Goal: Transaction & Acquisition: Purchase product/service

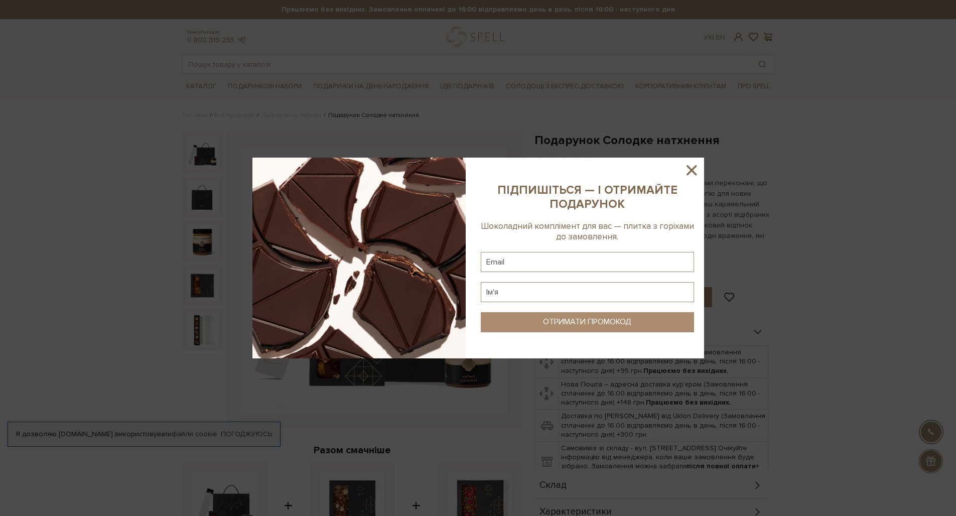
click at [694, 165] on icon at bounding box center [691, 170] width 17 height 17
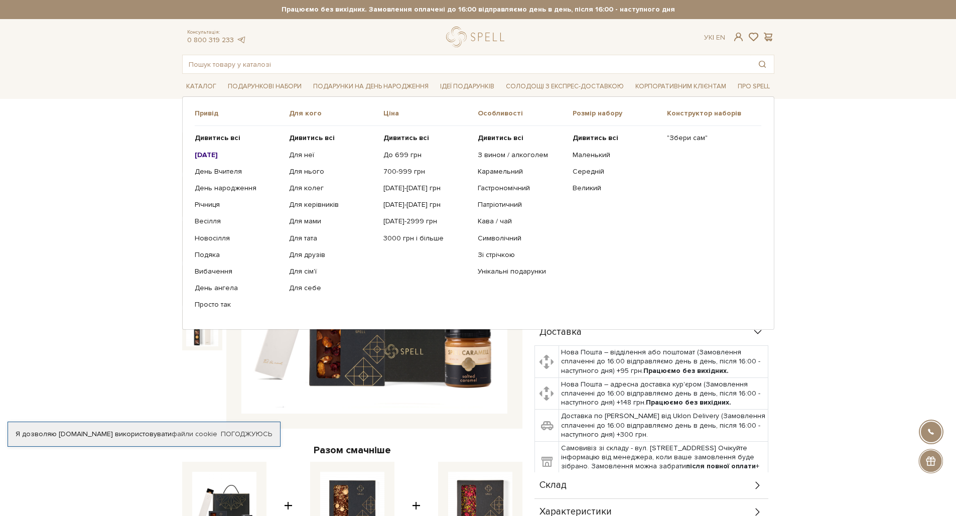
click at [218, 156] on b "[DATE]" at bounding box center [206, 154] width 23 height 9
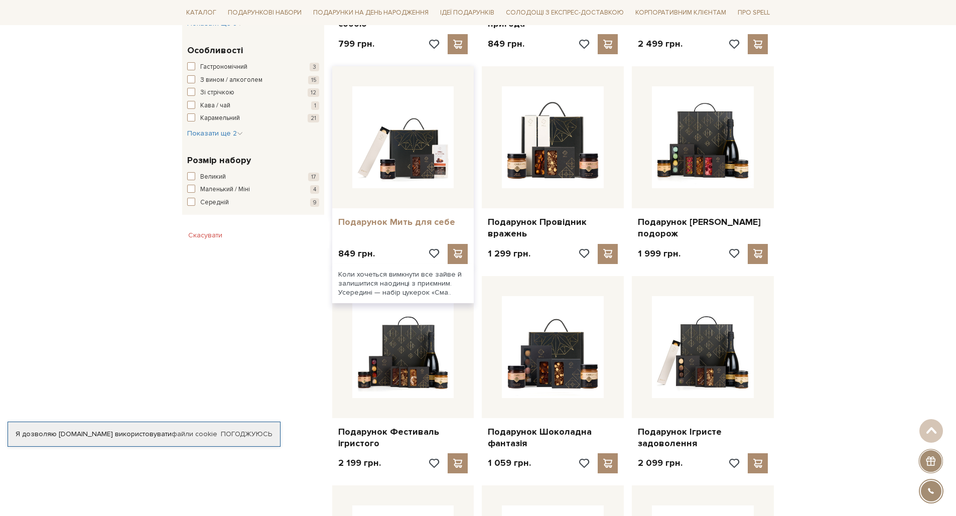
scroll to position [340, 0]
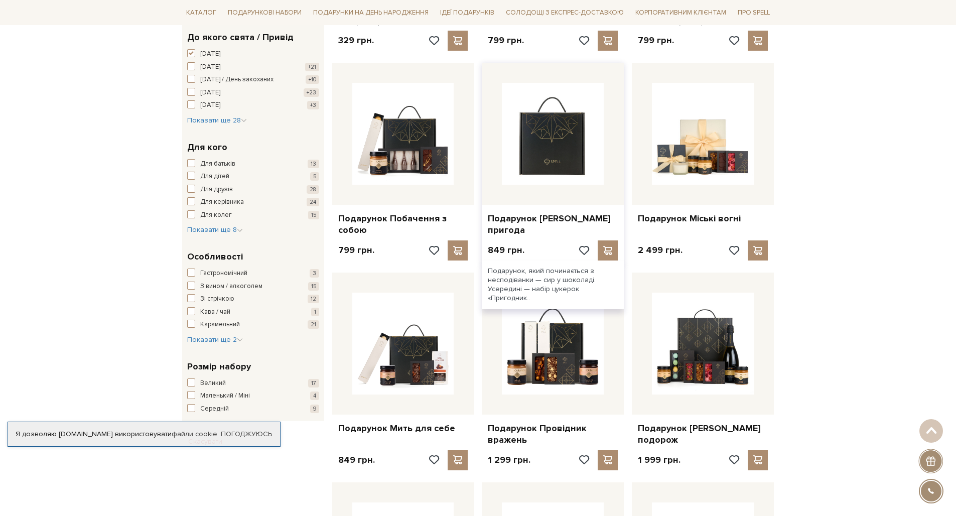
click at [509, 166] on img at bounding box center [553, 134] width 102 height 102
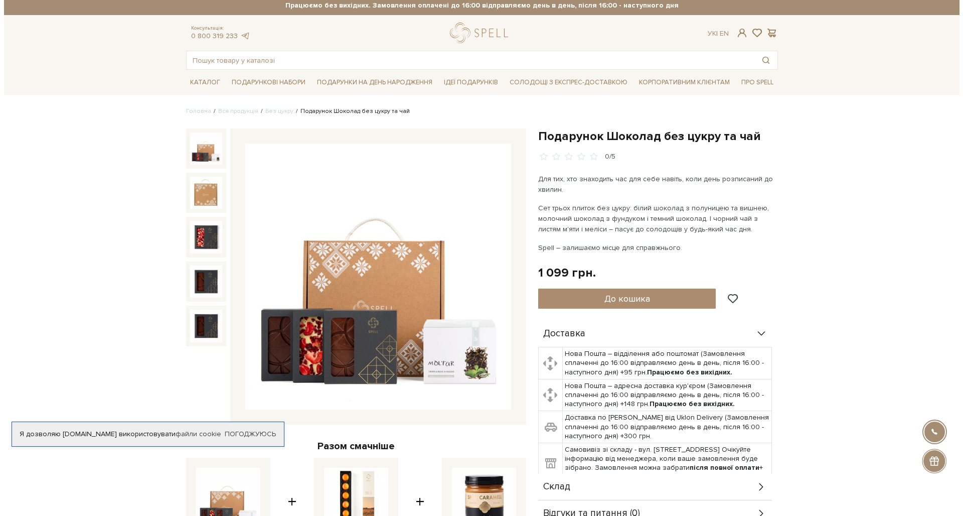
scroll to position [6, 0]
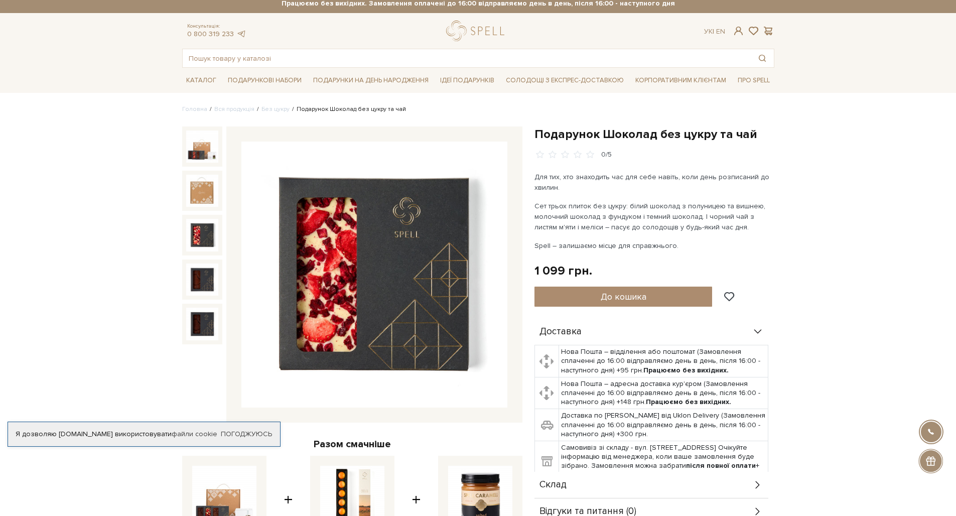
click at [210, 250] on img at bounding box center [202, 235] width 32 height 32
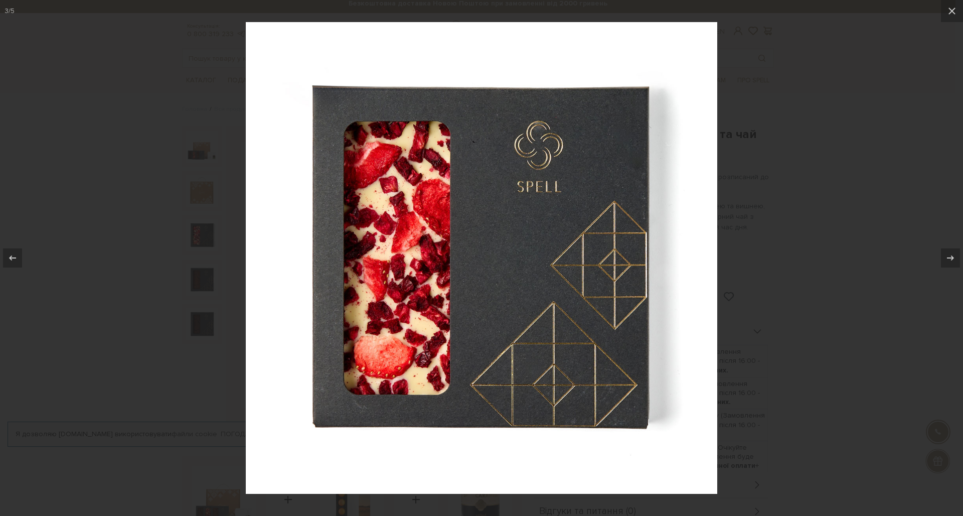
click at [205, 272] on div at bounding box center [481, 258] width 963 height 516
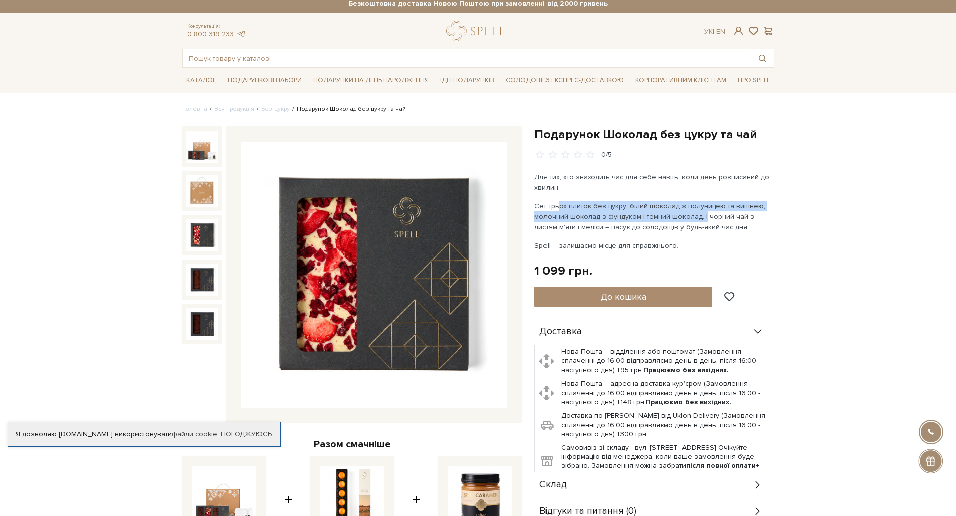
drag, startPoint x: 558, startPoint y: 207, endPoint x: 700, endPoint y: 215, distance: 142.1
click at [700, 215] on p "Сет трьох плиток без цукру: білий шоколад з полуницею та вишнею, молочний шокол…" at bounding box center [651, 217] width 235 height 32
click at [701, 215] on p "Сет трьох плиток без цукру: білий шоколад з полуницею та вишнею, молочний шокол…" at bounding box center [651, 217] width 235 height 32
drag, startPoint x: 554, startPoint y: 213, endPoint x: 745, endPoint y: 220, distance: 191.2
click at [745, 220] on p "Сет трьох плиток без цукру: білий шоколад з полуницею та вишнею, молочний шокол…" at bounding box center [651, 217] width 235 height 32
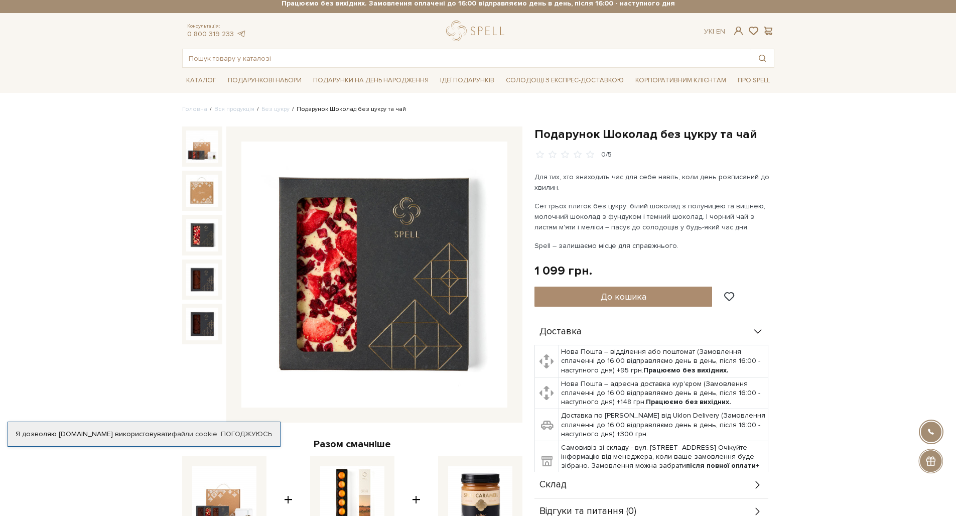
click at [751, 229] on p "Сет трьох плиток без цукру: білий шоколад з полуницею та вишнею, молочний шокол…" at bounding box center [651, 217] width 235 height 32
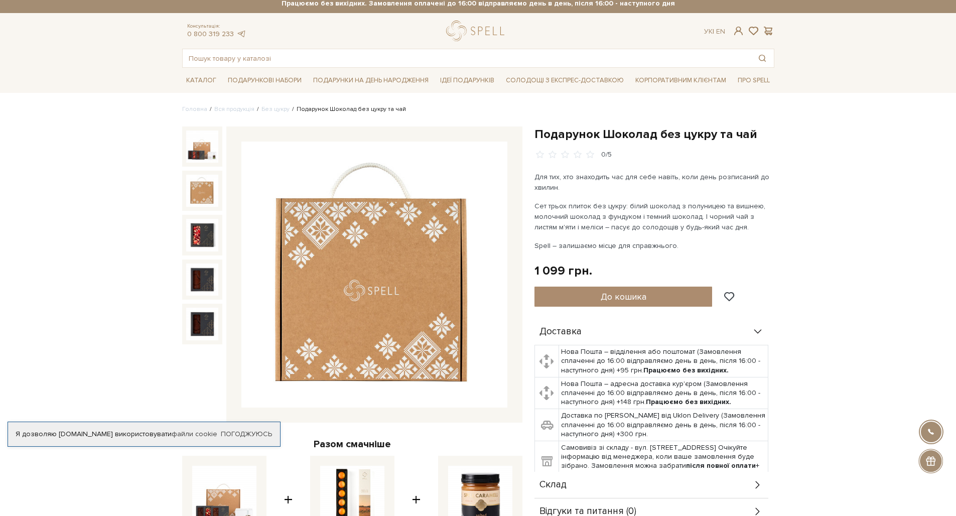
click at [206, 201] on img at bounding box center [202, 191] width 32 height 32
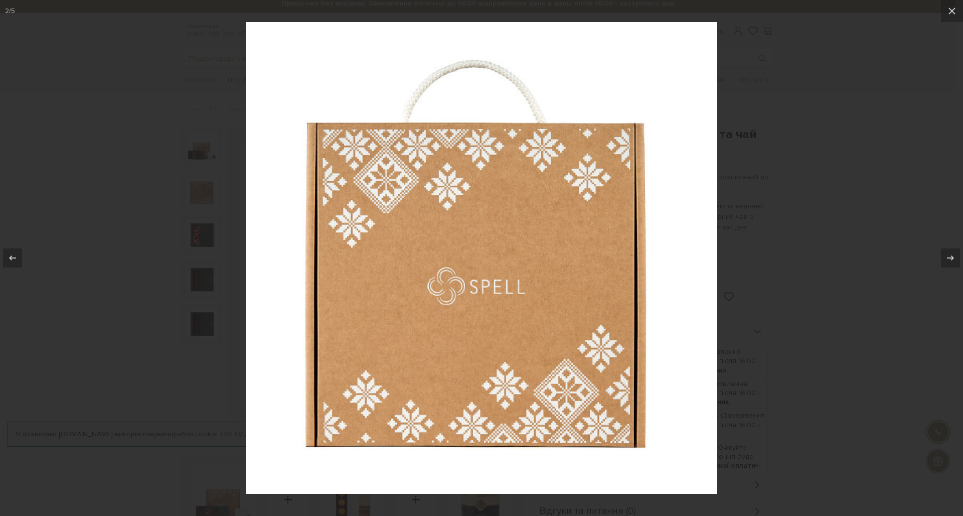
click at [199, 231] on div at bounding box center [481, 258] width 963 height 516
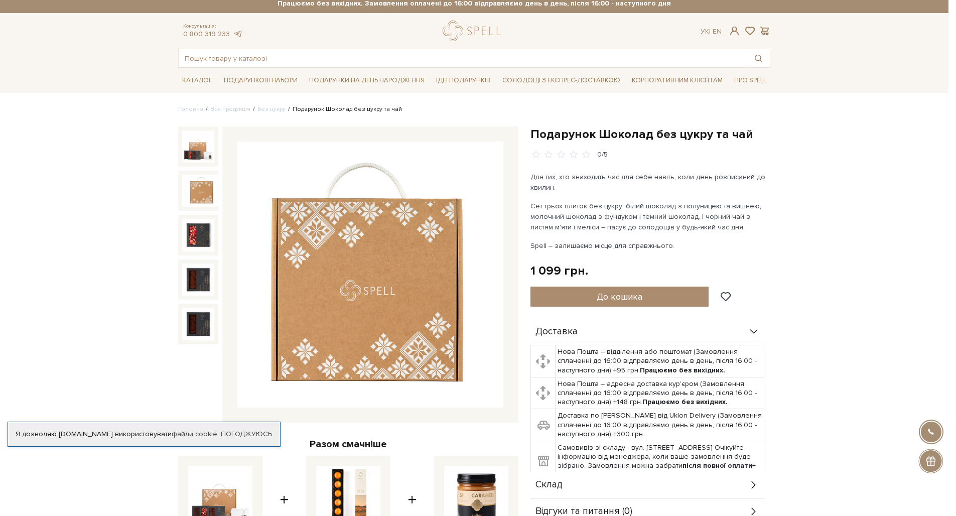
click at [199, 233] on img at bounding box center [198, 235] width 32 height 32
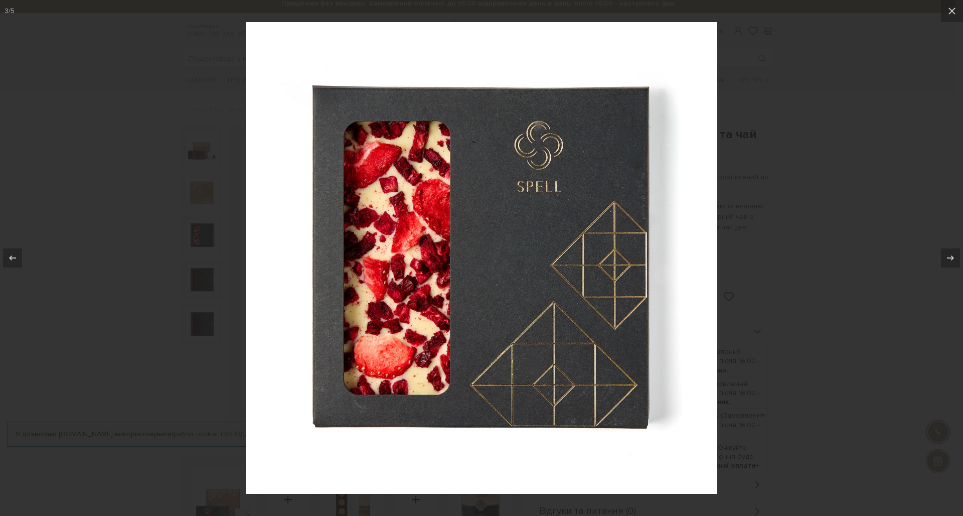
click at [224, 390] on div at bounding box center [481, 258] width 963 height 516
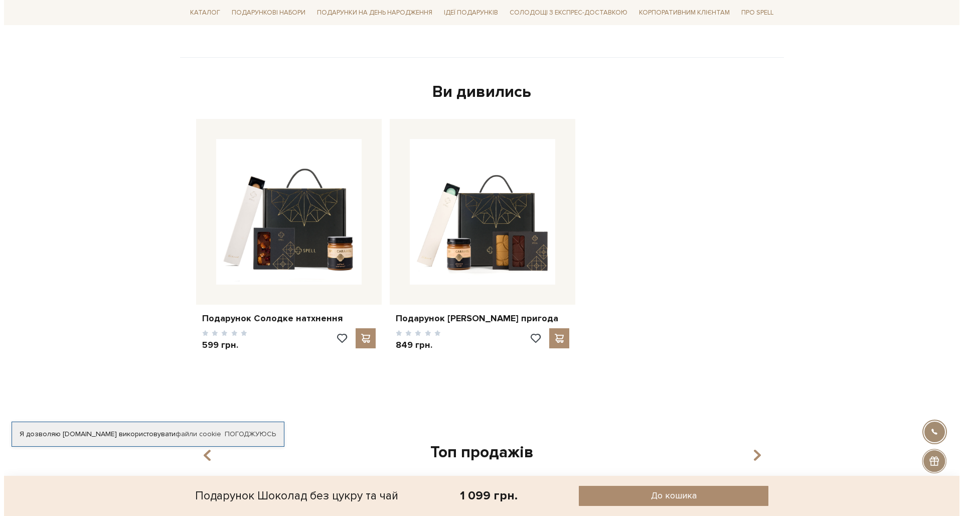
scroll to position [305, 0]
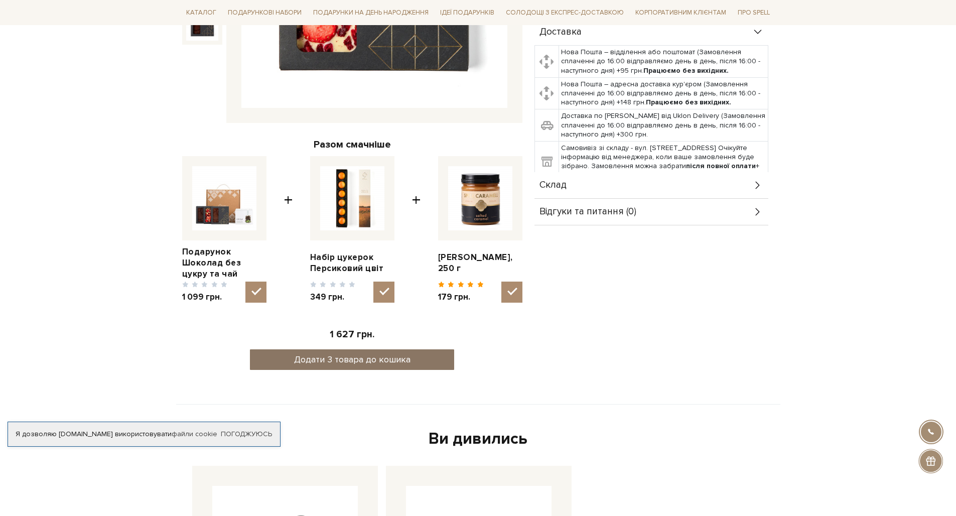
click at [362, 355] on button "Додати 3 товара до кошика" at bounding box center [352, 359] width 204 height 21
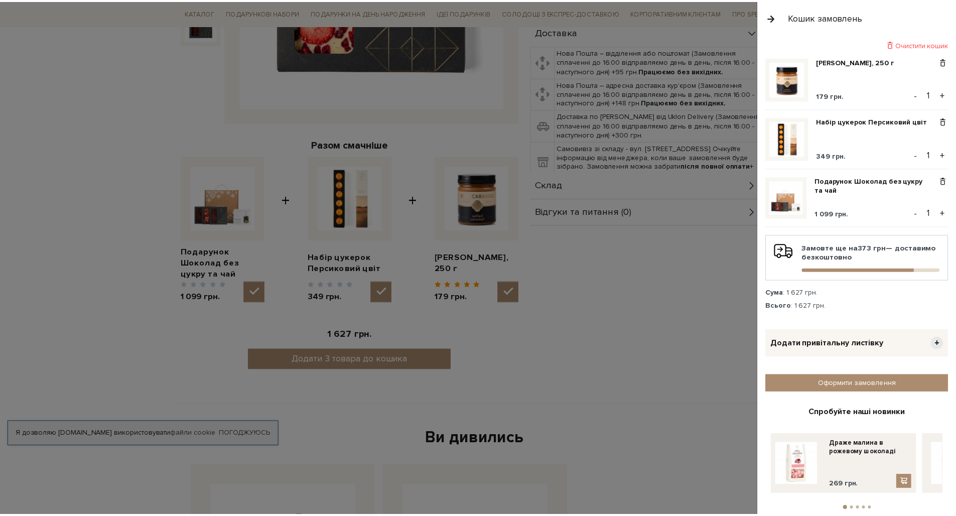
scroll to position [4, 0]
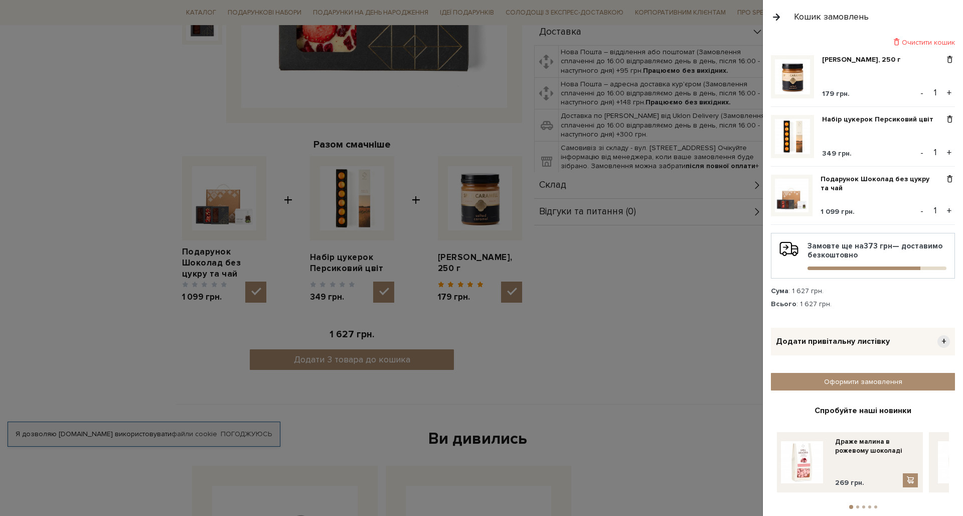
click at [767, 19] on div "Кошик замовлень" at bounding box center [863, 17] width 200 height 34
click at [776, 17] on button "button" at bounding box center [776, 17] width 11 height 18
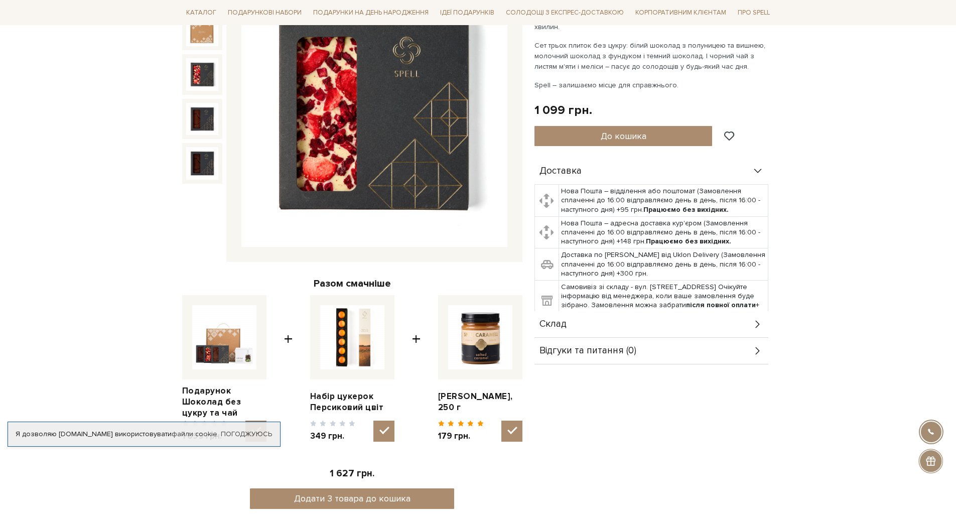
scroll to position [0, 0]
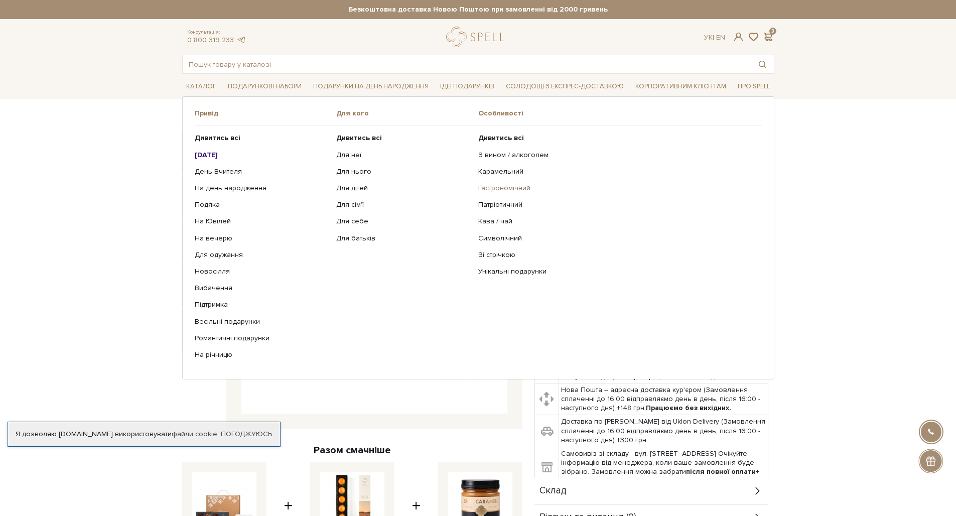
click at [495, 184] on link "Гастрономічний" at bounding box center [616, 188] width 276 height 9
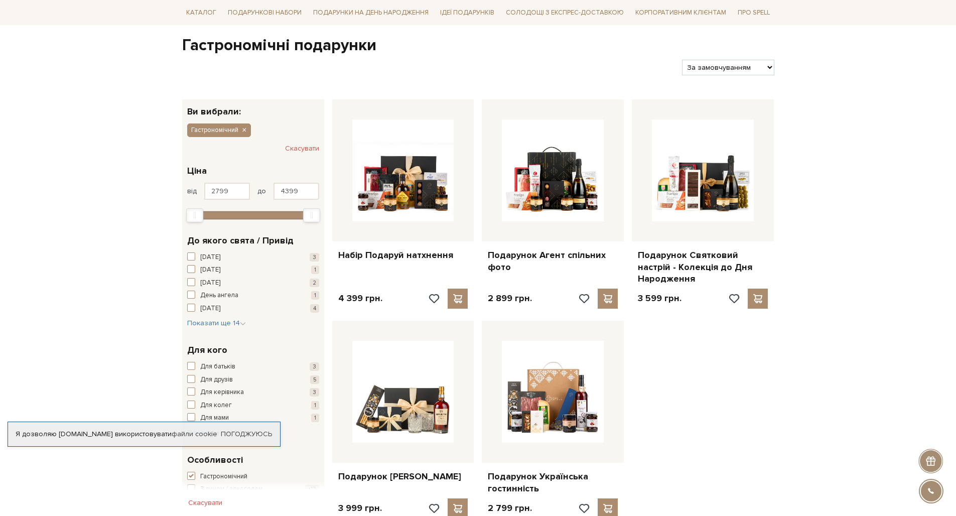
scroll to position [185, 0]
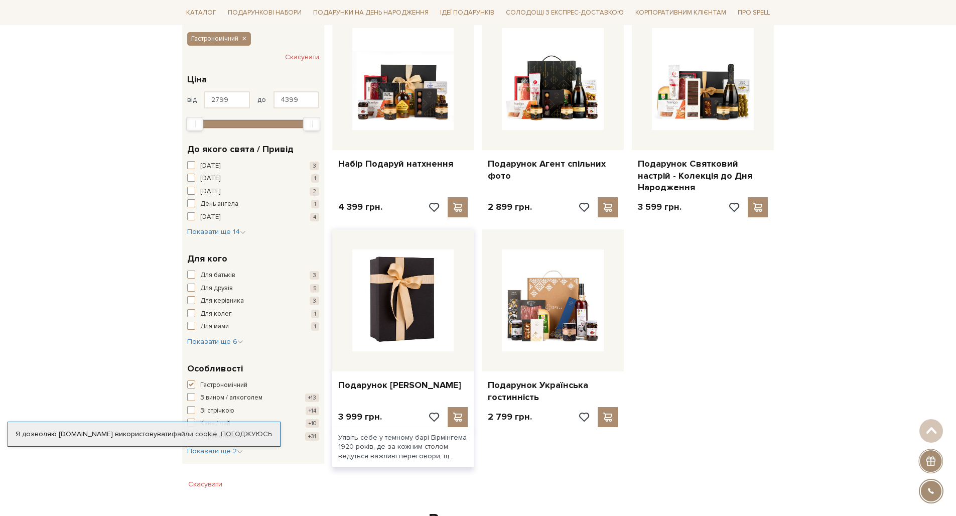
click at [363, 340] on img at bounding box center [403, 300] width 102 height 102
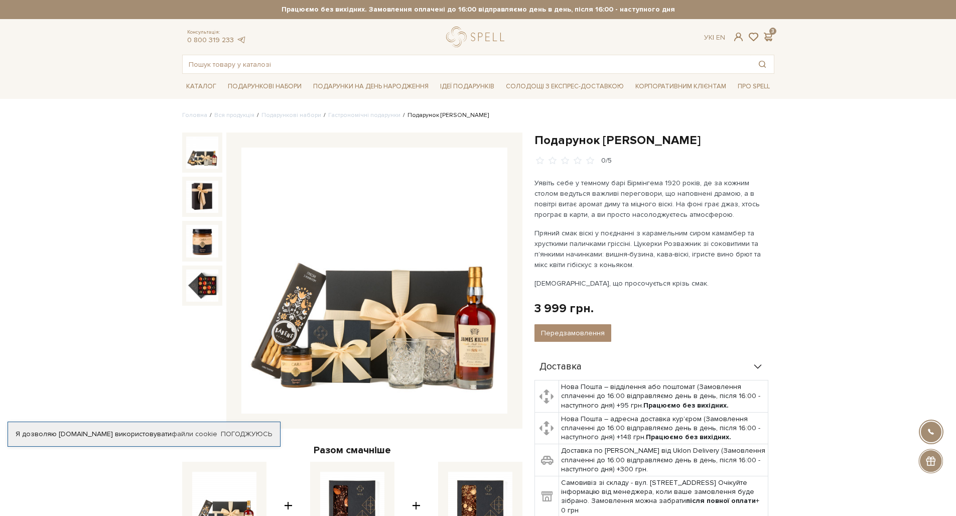
scroll to position [2, 0]
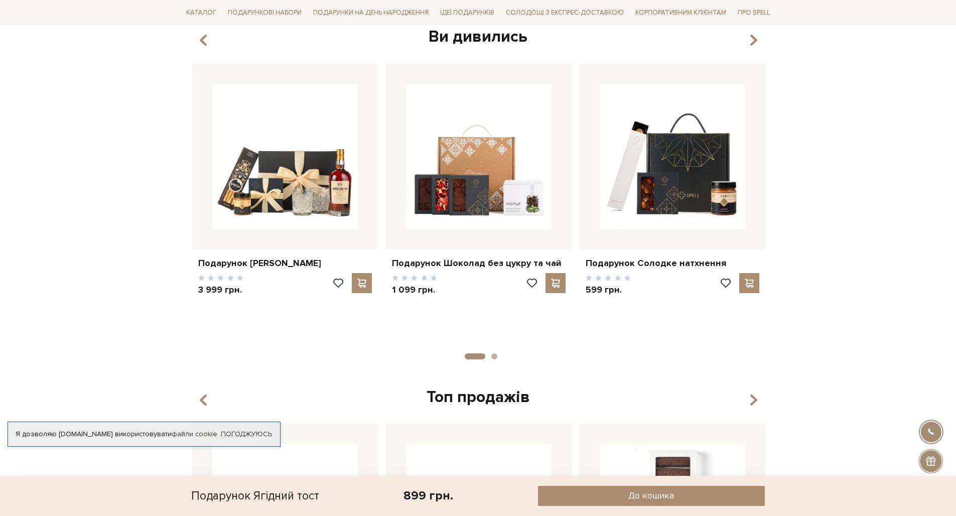
scroll to position [690, 0]
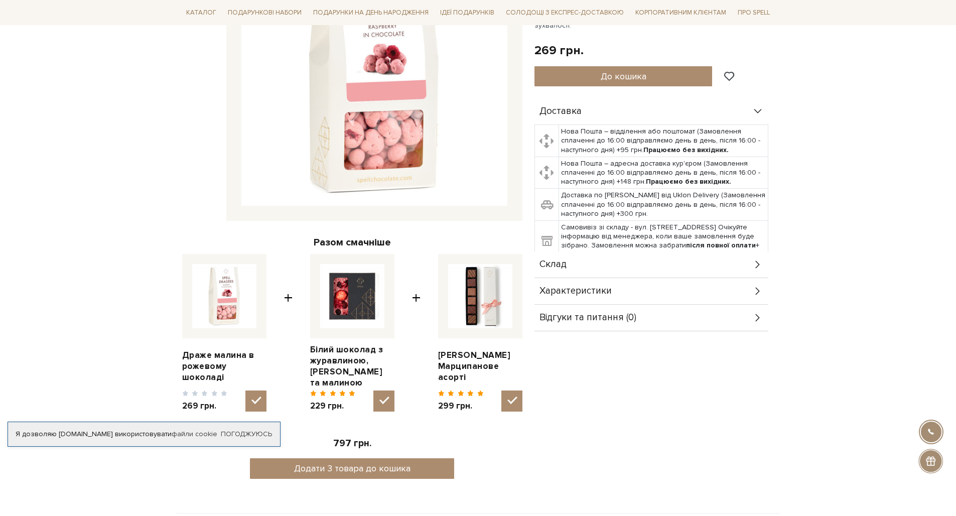
scroll to position [302, 0]
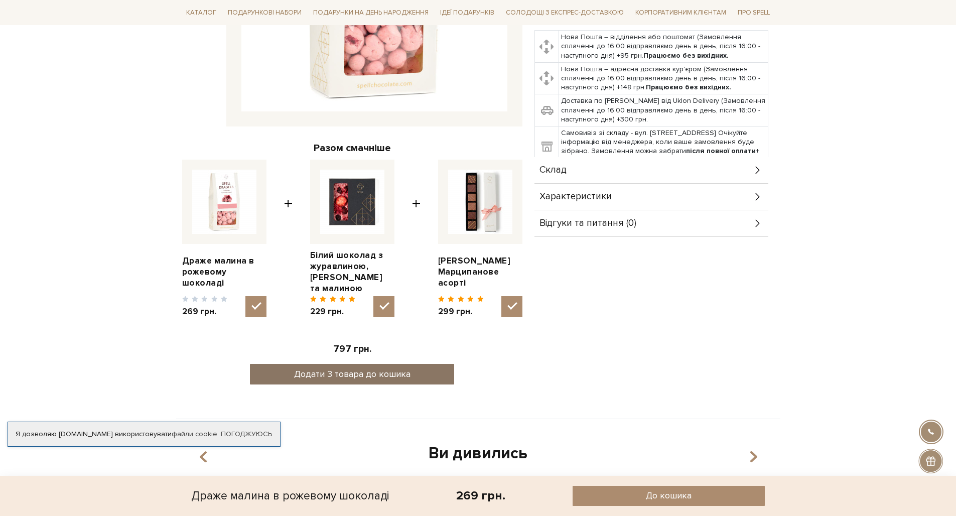
click at [336, 373] on button "Додати 3 товара до кошика" at bounding box center [352, 374] width 204 height 21
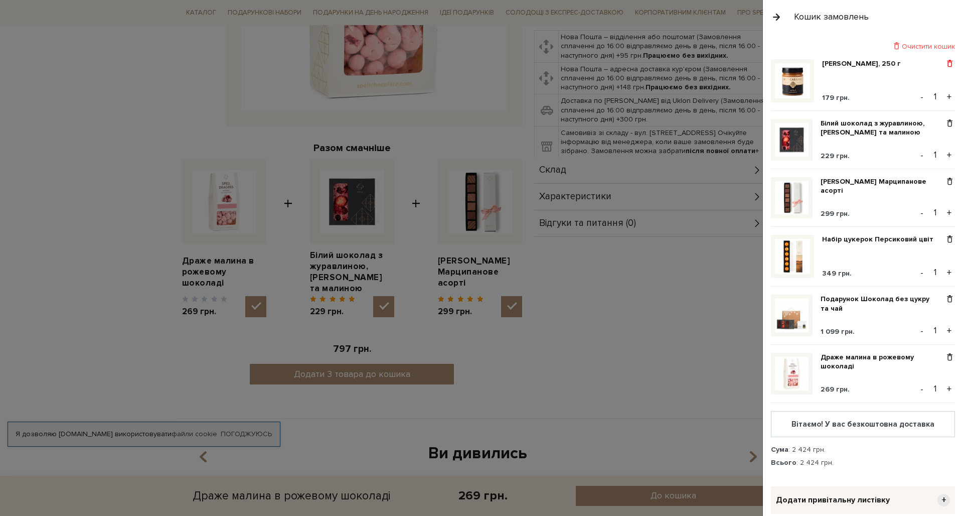
click at [944, 62] on span at bounding box center [949, 63] width 11 height 9
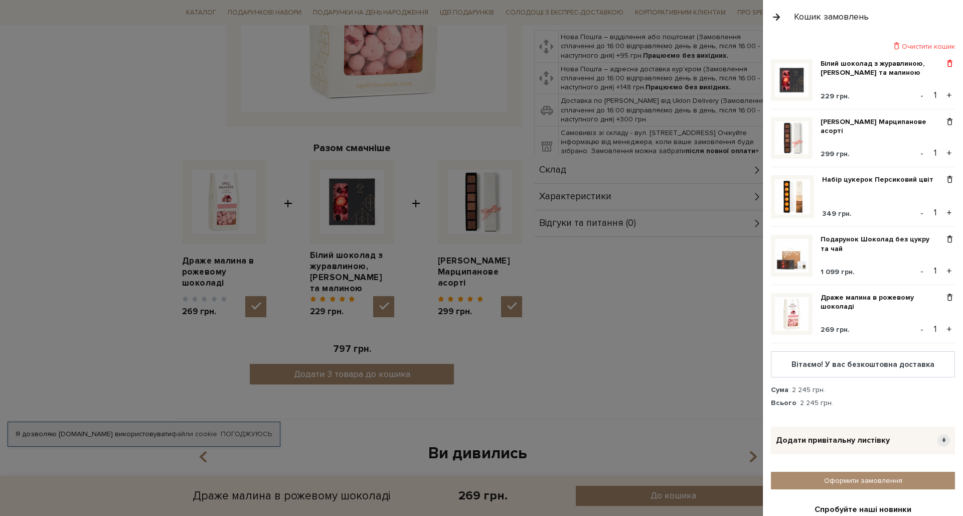
click at [944, 62] on span at bounding box center [949, 63] width 11 height 9
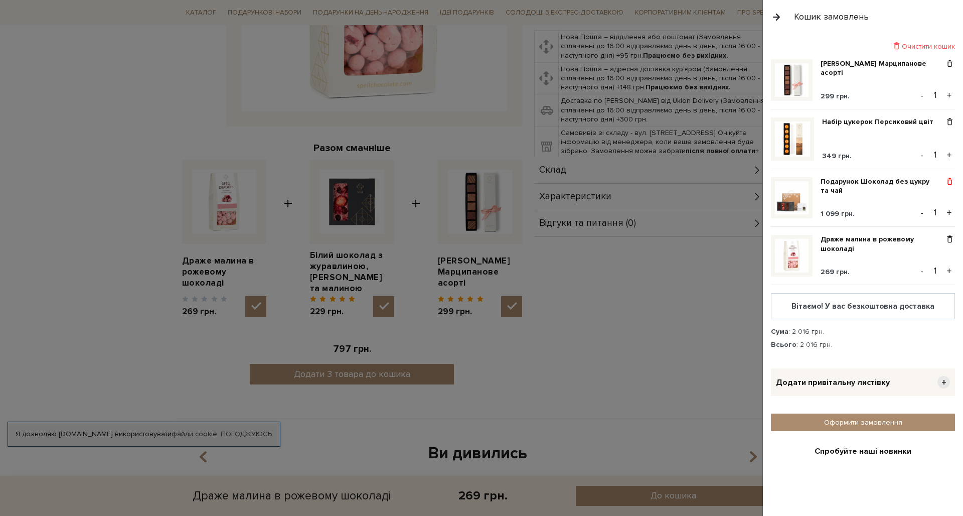
click at [944, 181] on span at bounding box center [949, 181] width 11 height 9
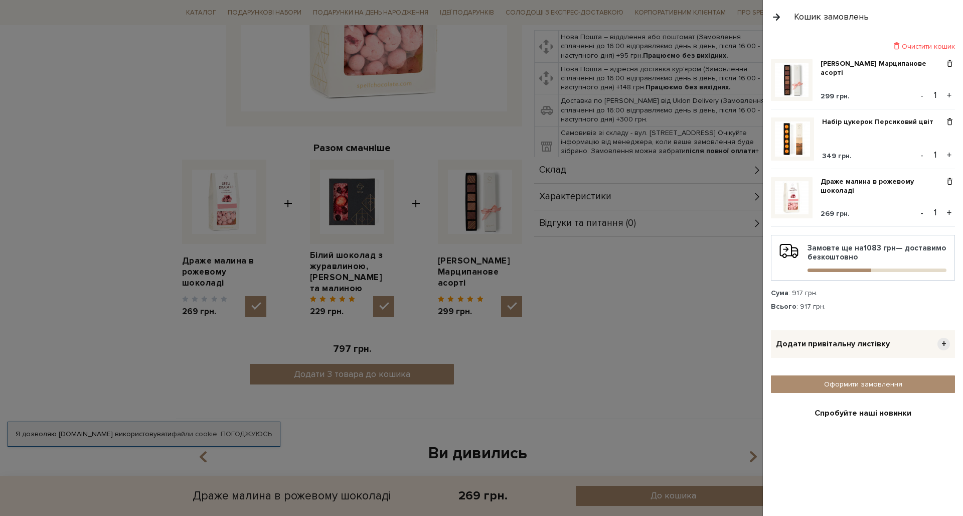
click at [771, 24] on button "button" at bounding box center [776, 17] width 11 height 18
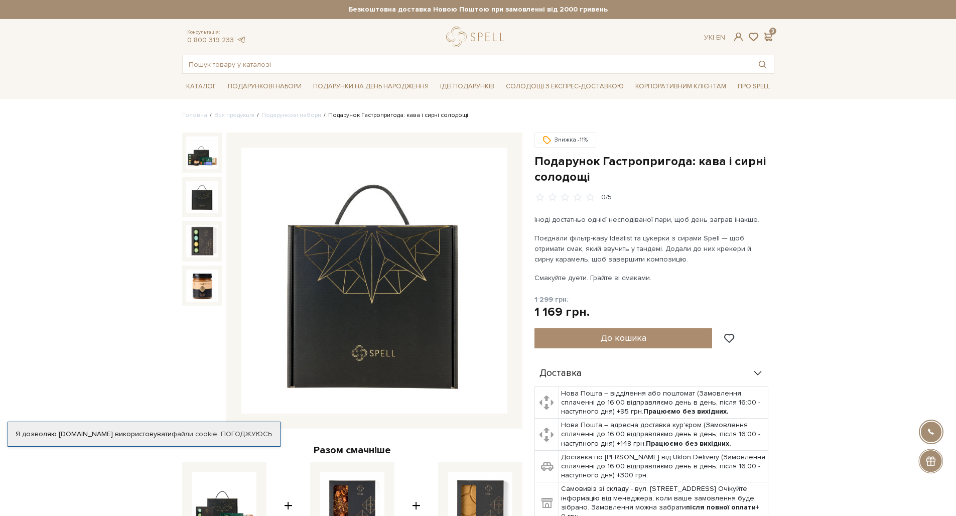
click at [216, 201] on img at bounding box center [202, 197] width 32 height 32
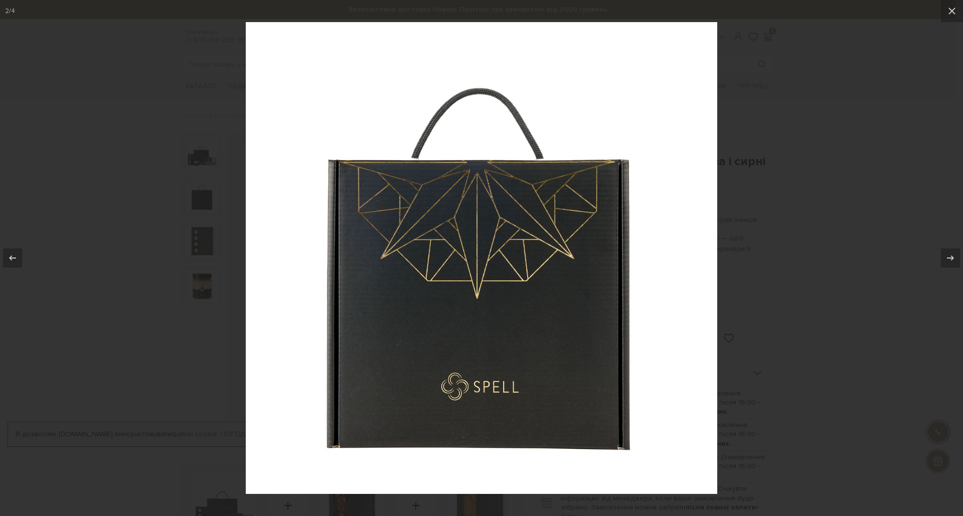
click at [214, 235] on div at bounding box center [481, 258] width 963 height 516
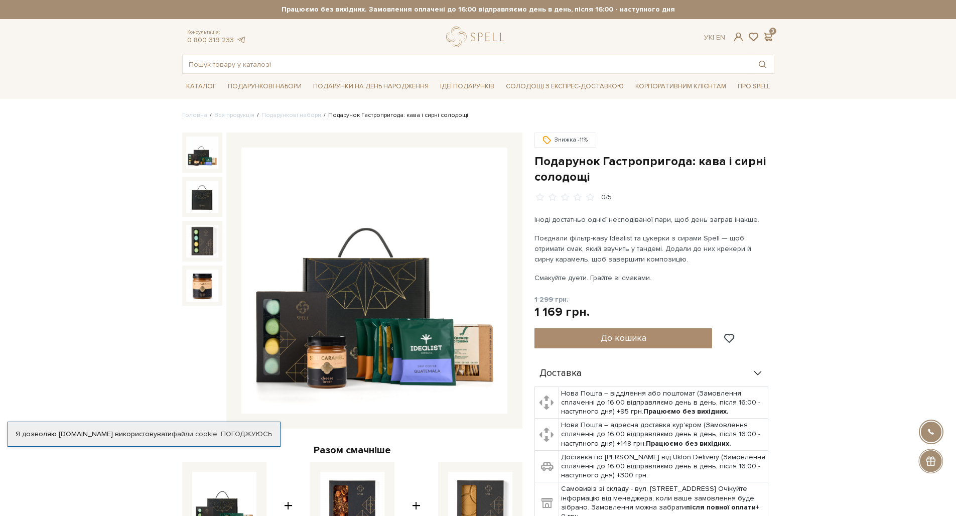
click at [392, 336] on img at bounding box center [374, 280] width 266 height 266
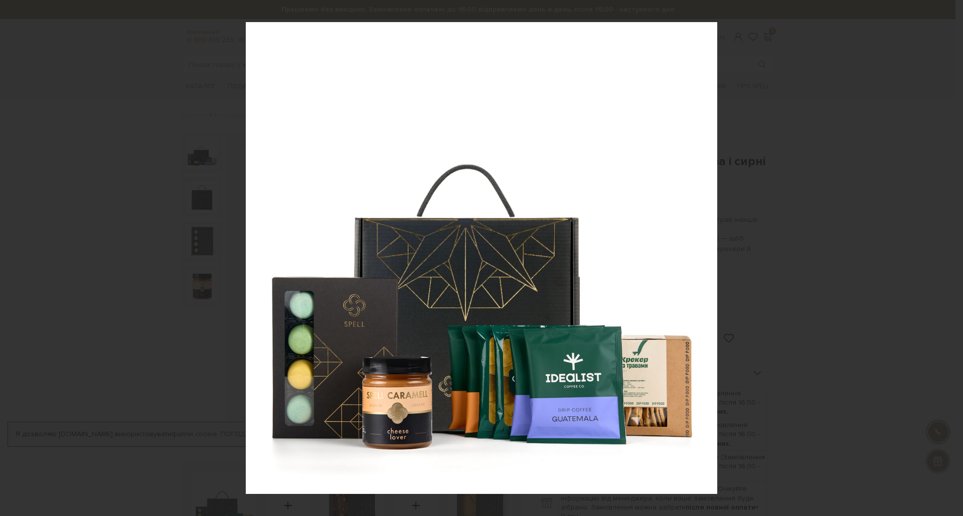
click at [870, 215] on div at bounding box center [481, 258] width 963 height 516
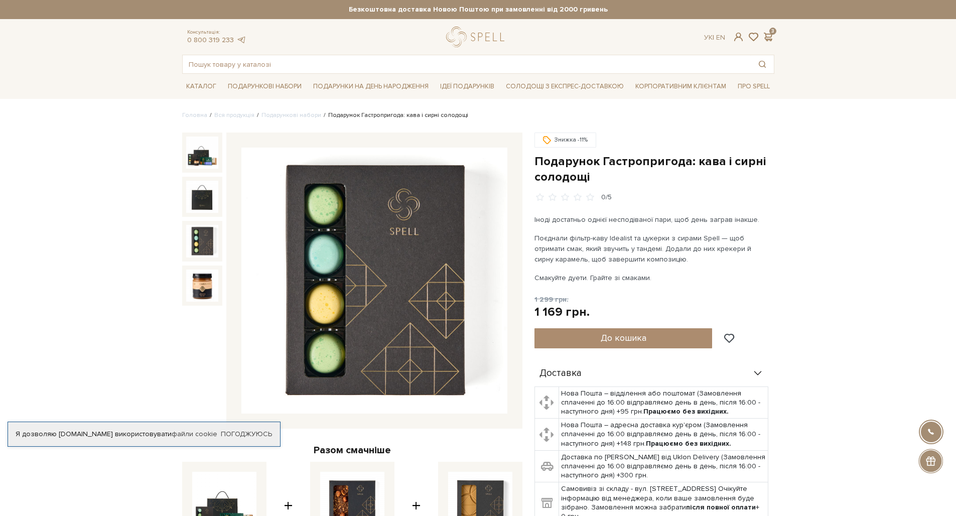
click at [201, 250] on img at bounding box center [202, 241] width 32 height 32
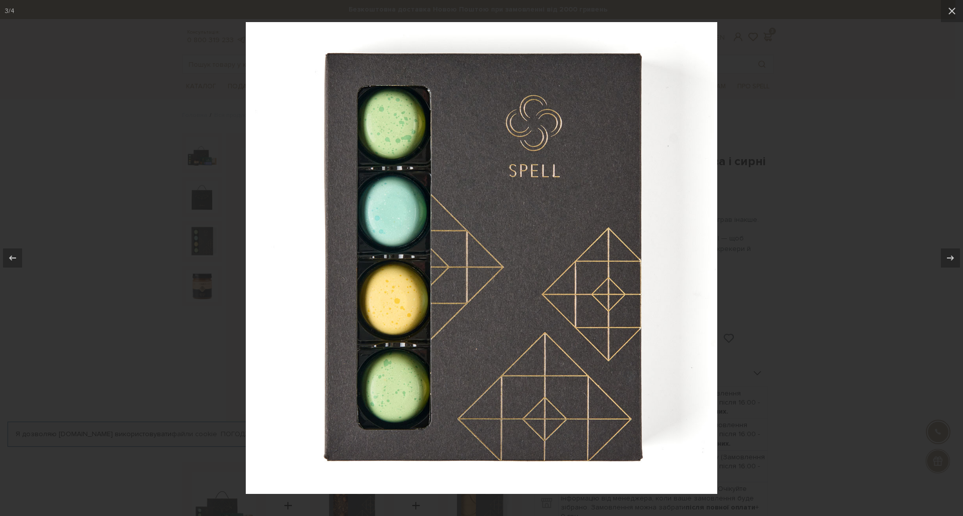
click at [373, 234] on img at bounding box center [481, 257] width 471 height 471
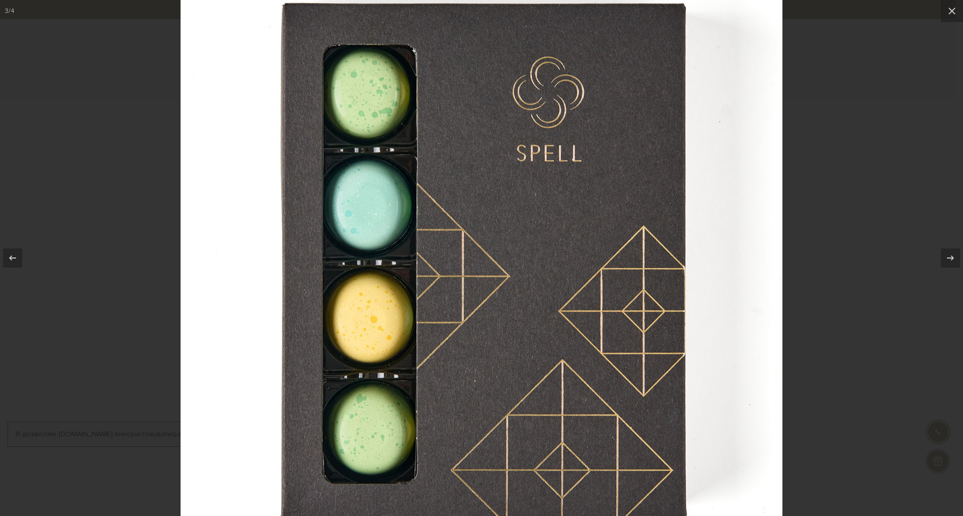
click at [373, 234] on img at bounding box center [482, 264] width 602 height 602
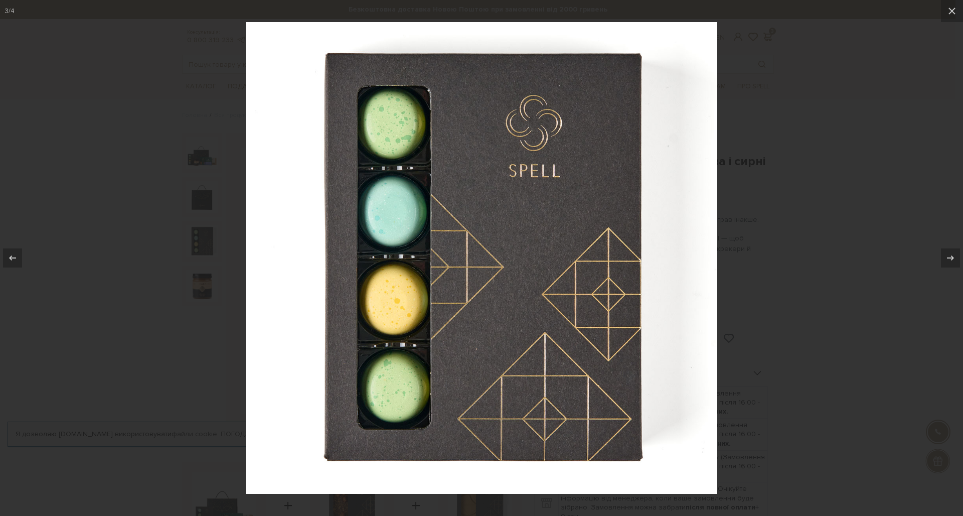
click at [779, 227] on div at bounding box center [481, 258] width 963 height 516
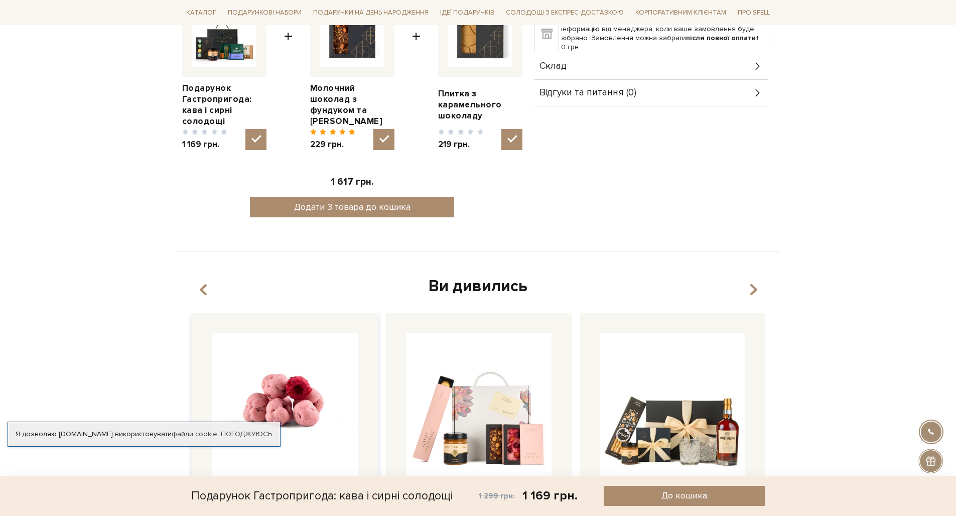
scroll to position [654, 0]
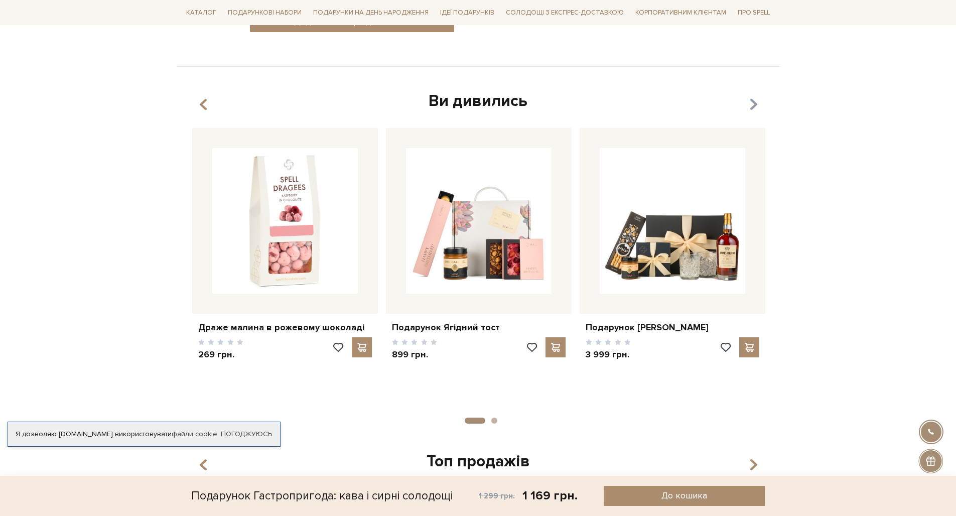
click at [757, 97] on icon "button" at bounding box center [752, 104] width 9 height 17
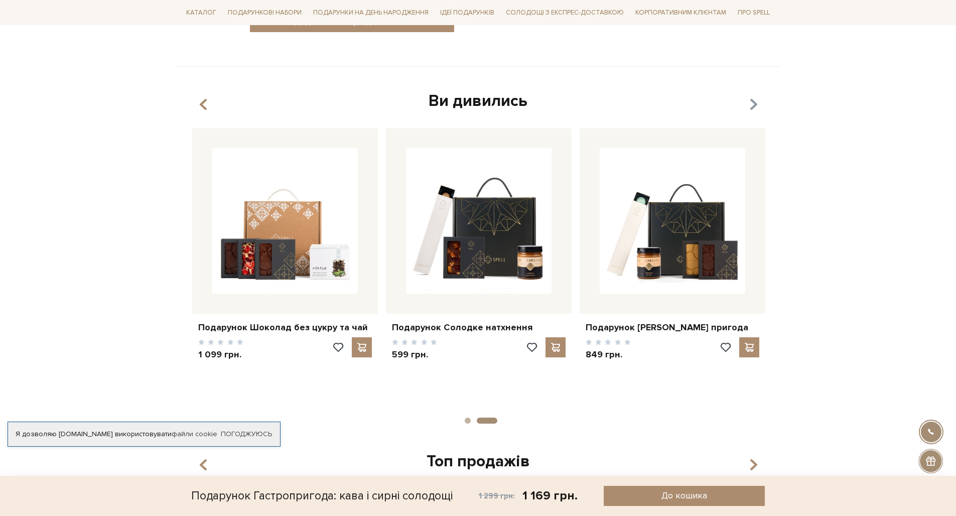
click at [756, 105] on icon "button" at bounding box center [752, 104] width 9 height 17
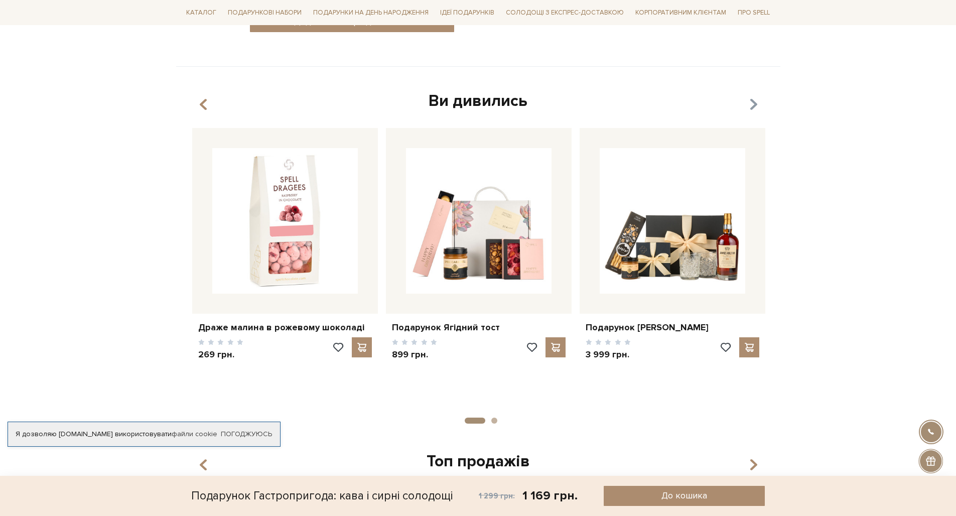
click at [751, 105] on icon "button" at bounding box center [752, 104] width 9 height 17
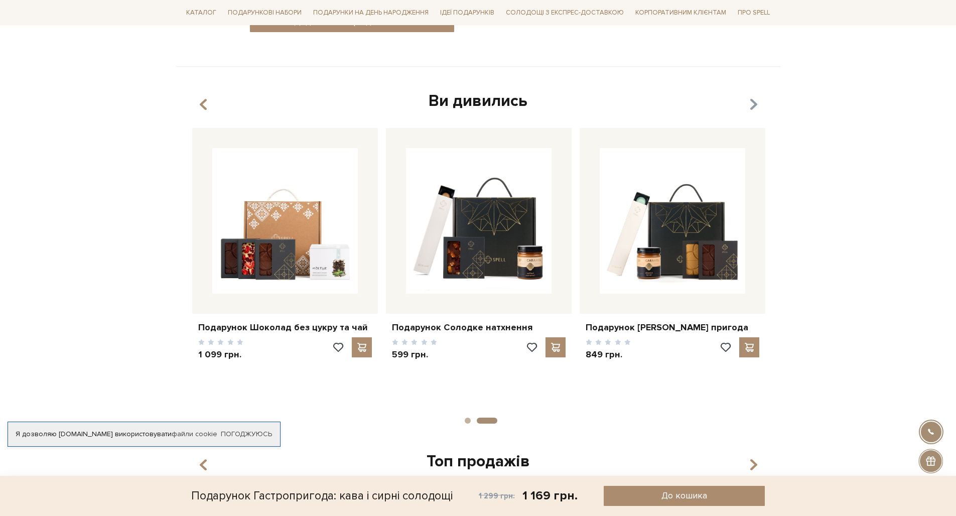
click at [751, 105] on icon "button" at bounding box center [752, 104] width 9 height 17
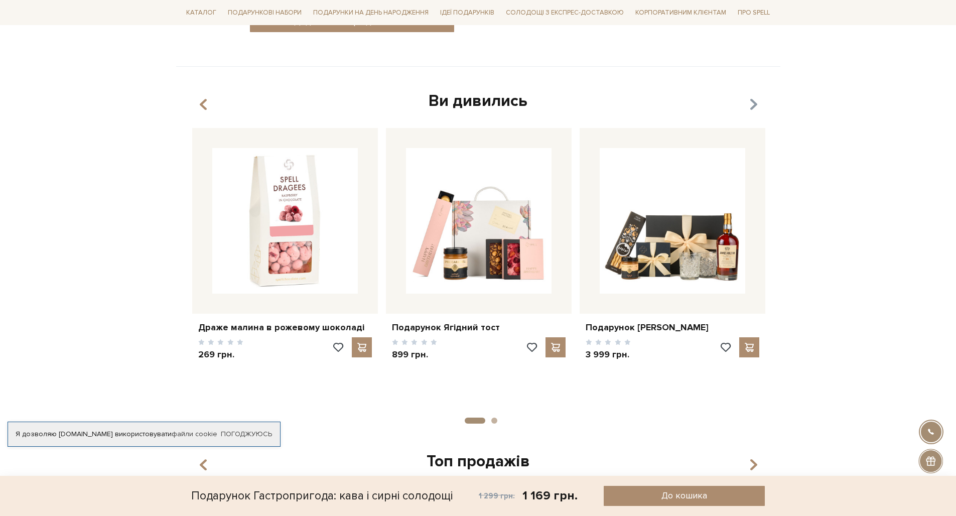
click at [751, 105] on icon "button" at bounding box center [752, 104] width 9 height 17
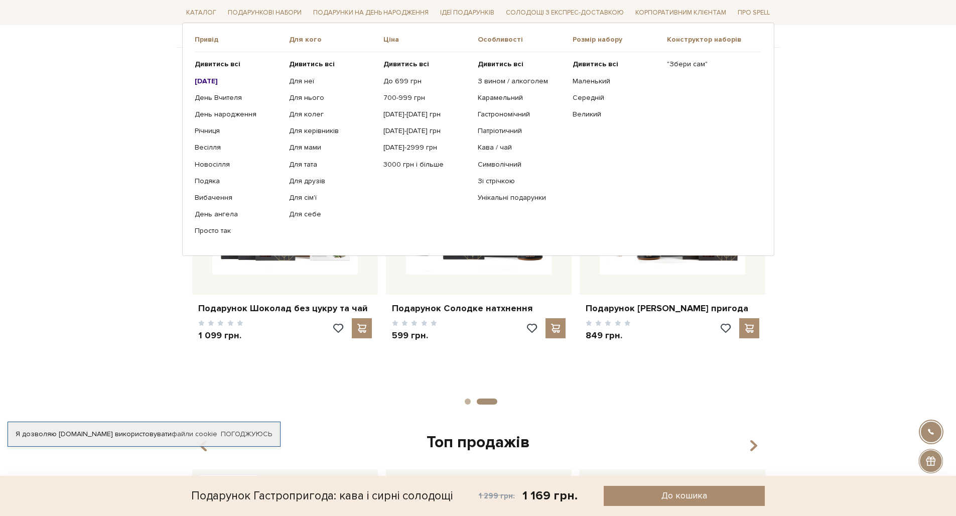
scroll to position [733, 0]
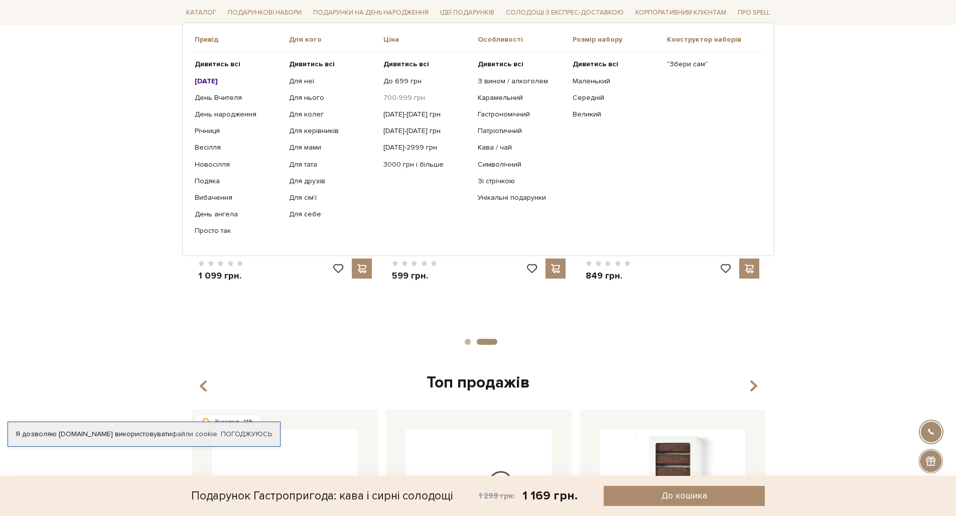
click at [406, 99] on link "700-999 грн" at bounding box center [426, 97] width 87 height 9
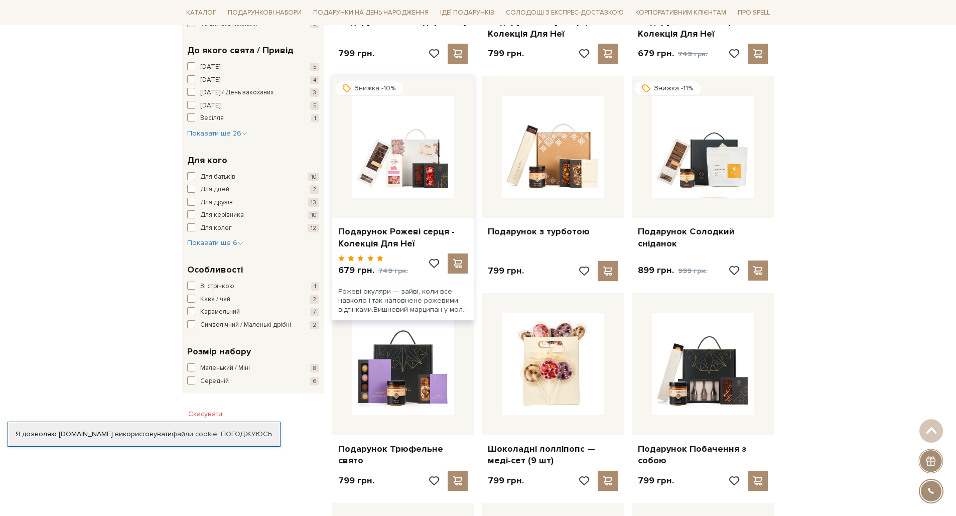
scroll to position [413, 0]
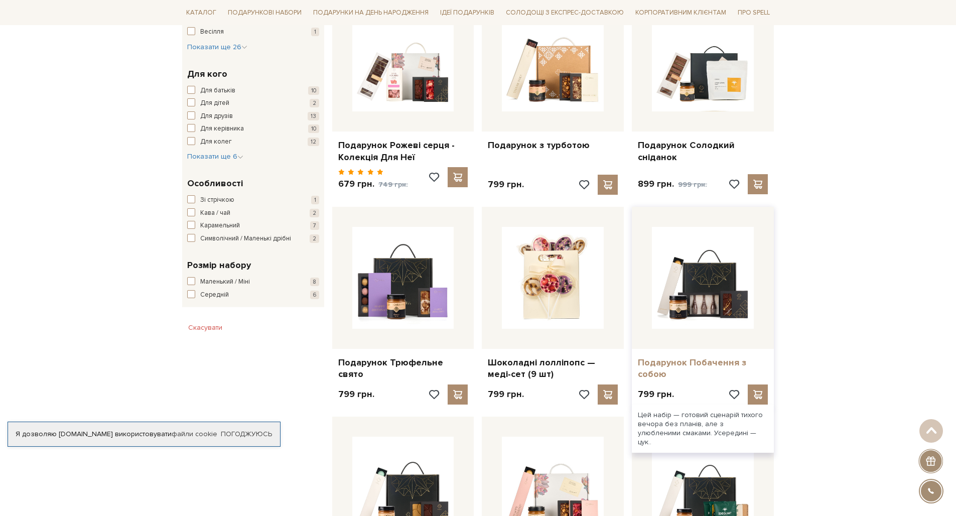
click at [715, 357] on link "Подарунок Побачення з собою" at bounding box center [703, 369] width 130 height 24
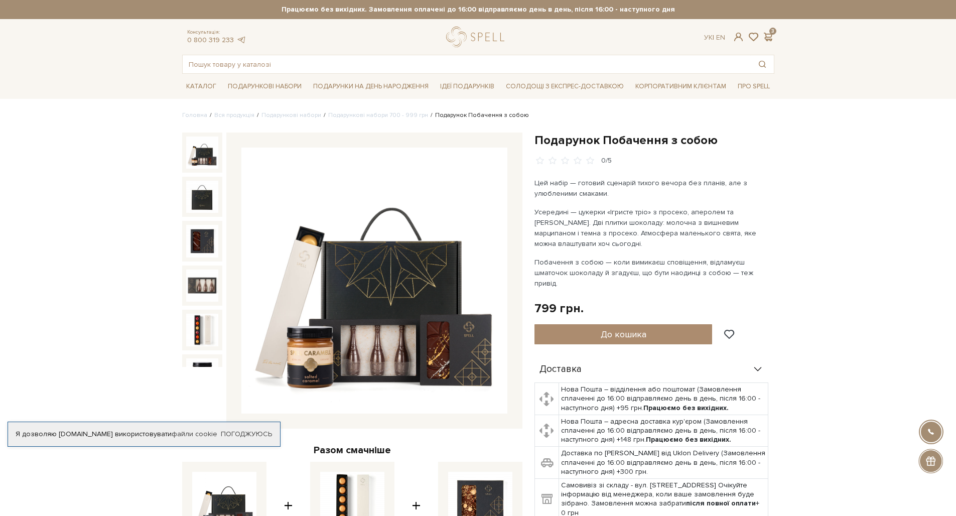
click at [389, 360] on img at bounding box center [374, 280] width 266 height 266
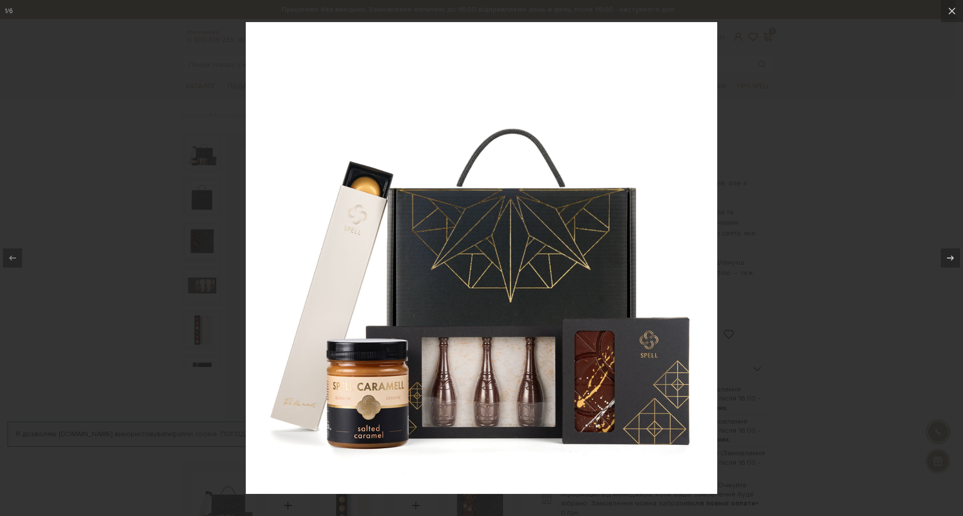
click at [893, 322] on div at bounding box center [481, 258] width 963 height 516
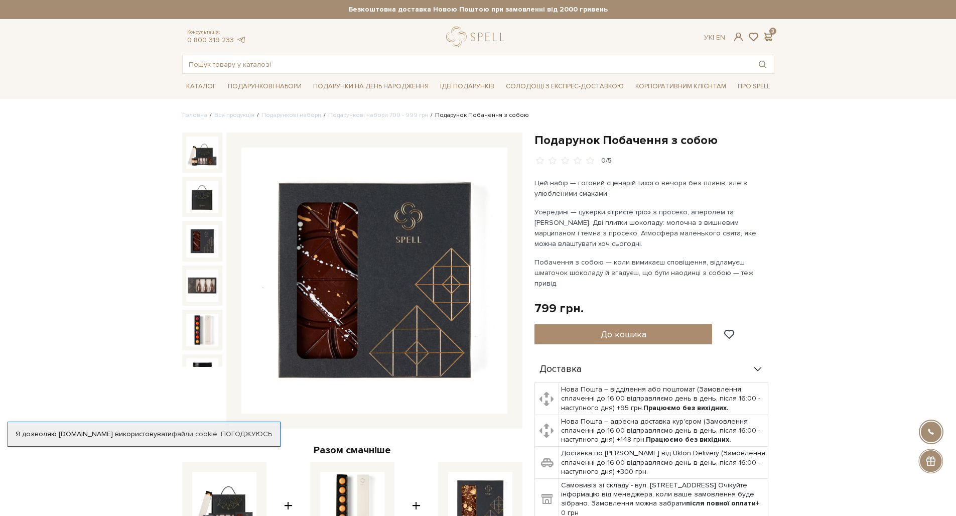
click at [200, 269] on img at bounding box center [202, 285] width 32 height 32
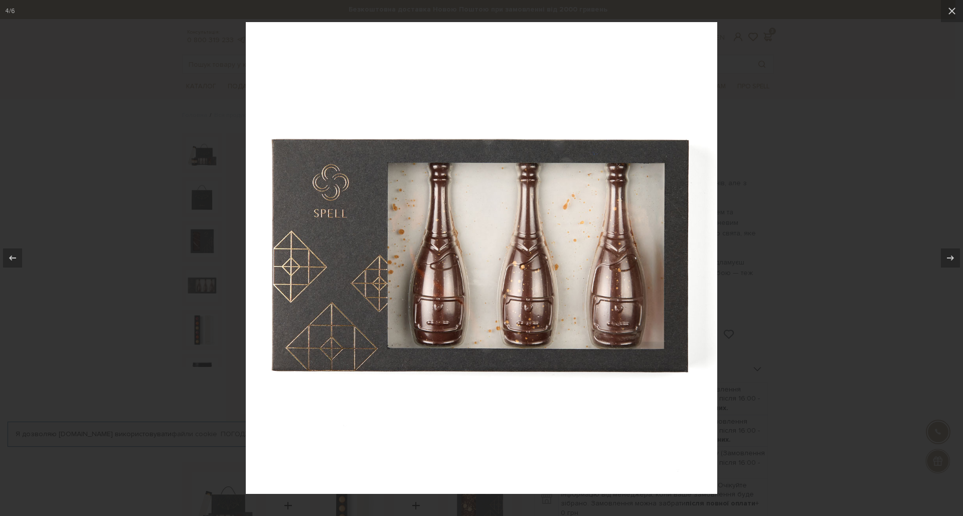
click at [137, 283] on div at bounding box center [481, 258] width 963 height 516
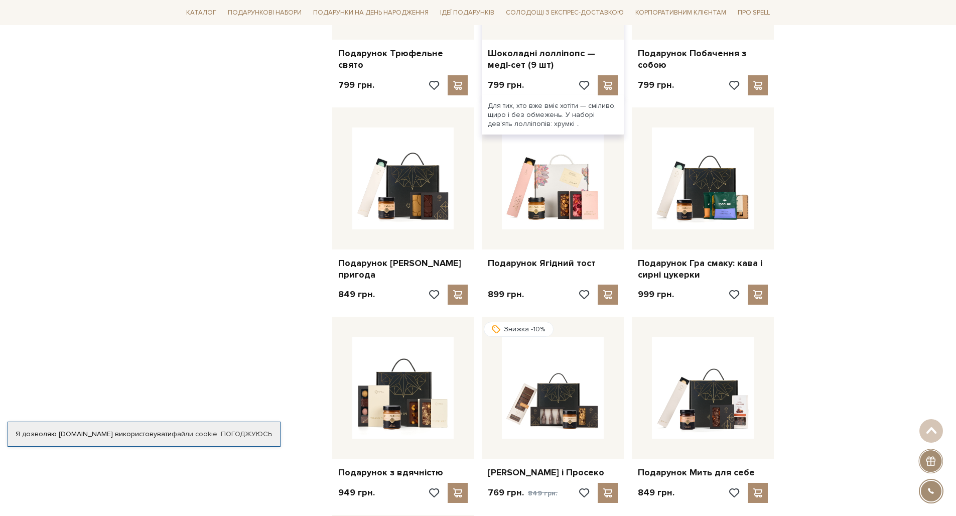
scroll to position [807, 0]
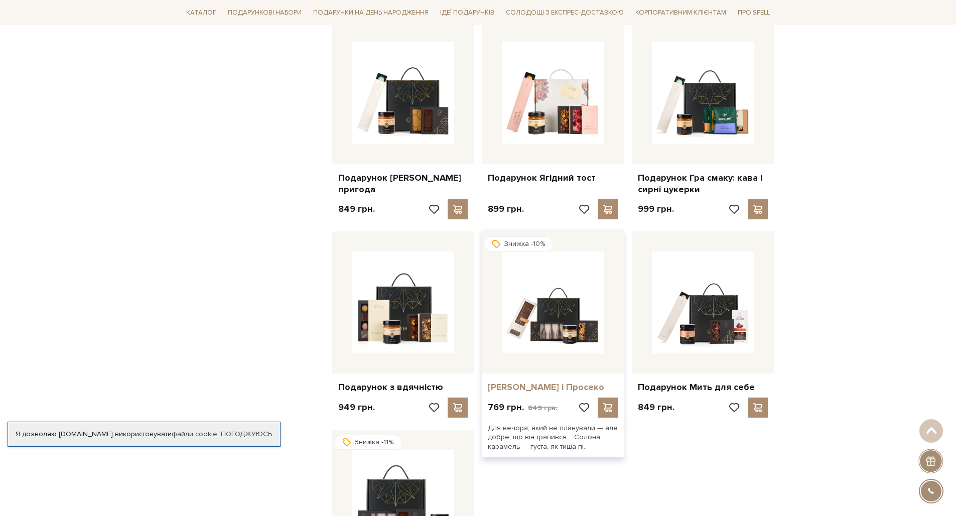
click at [561, 384] on link "Подарунок Карамель і Просеко" at bounding box center [553, 387] width 130 height 12
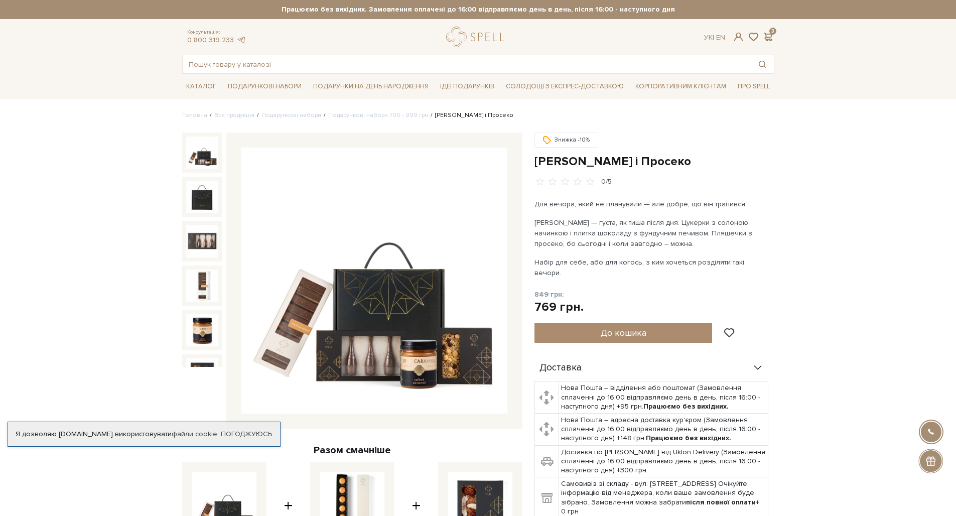
click at [401, 353] on img at bounding box center [374, 280] width 266 height 266
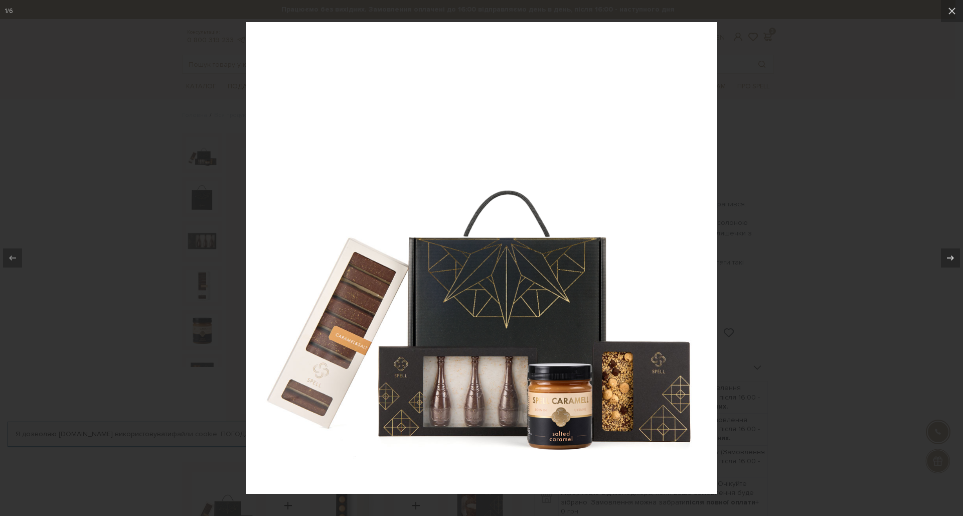
click at [784, 301] on div at bounding box center [481, 258] width 963 height 516
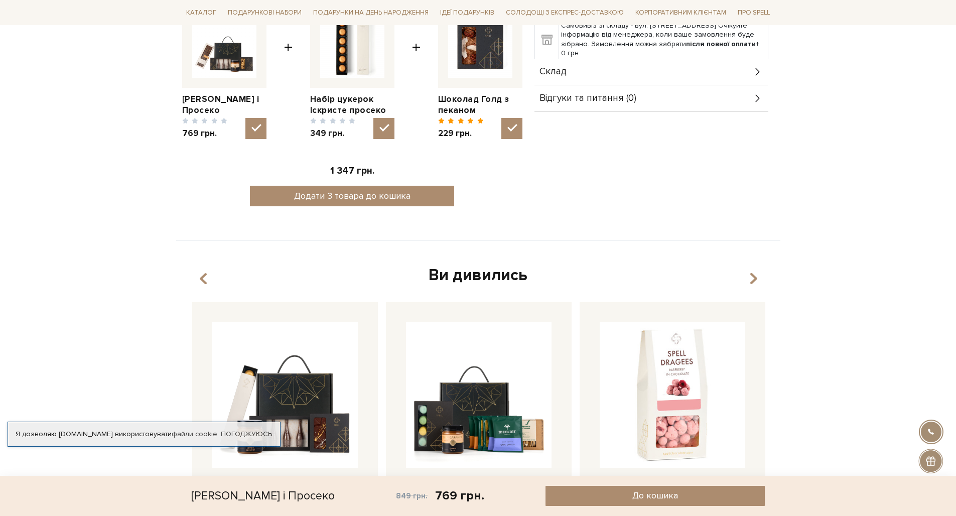
scroll to position [664, 0]
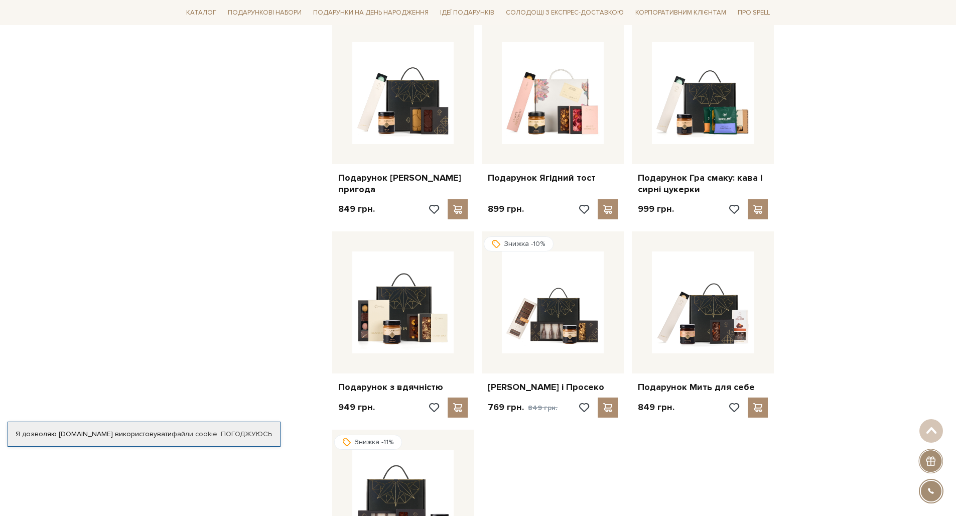
scroll to position [1116, 0]
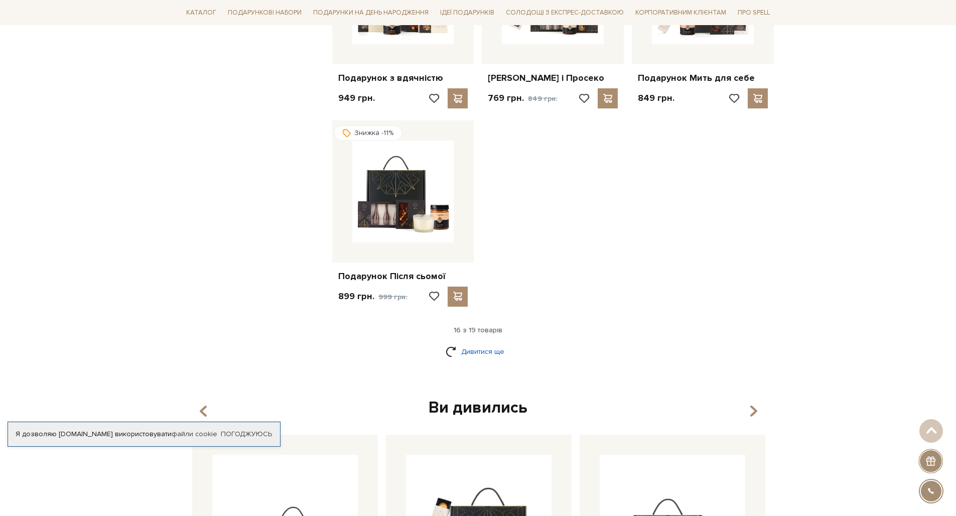
click at [478, 355] on link "Дивитися ще" at bounding box center [477, 352] width 65 height 18
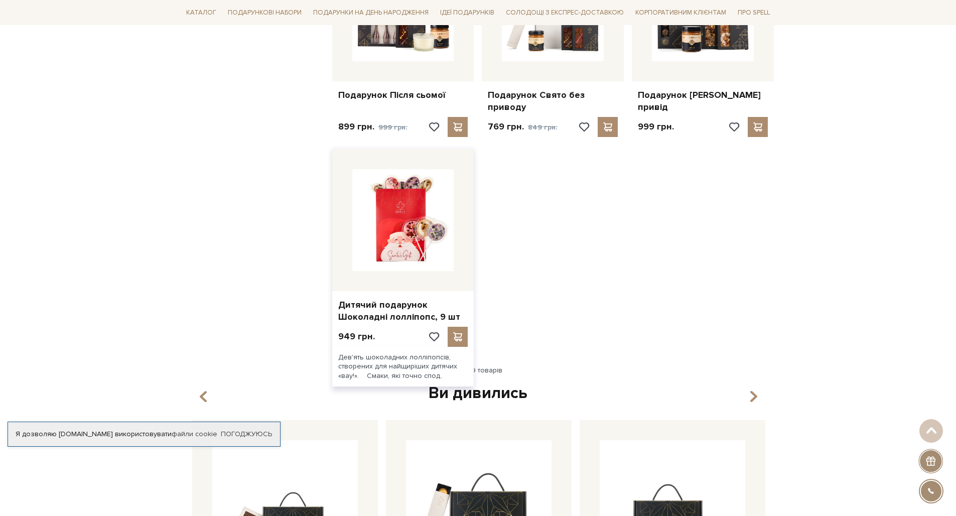
scroll to position [1299, 0]
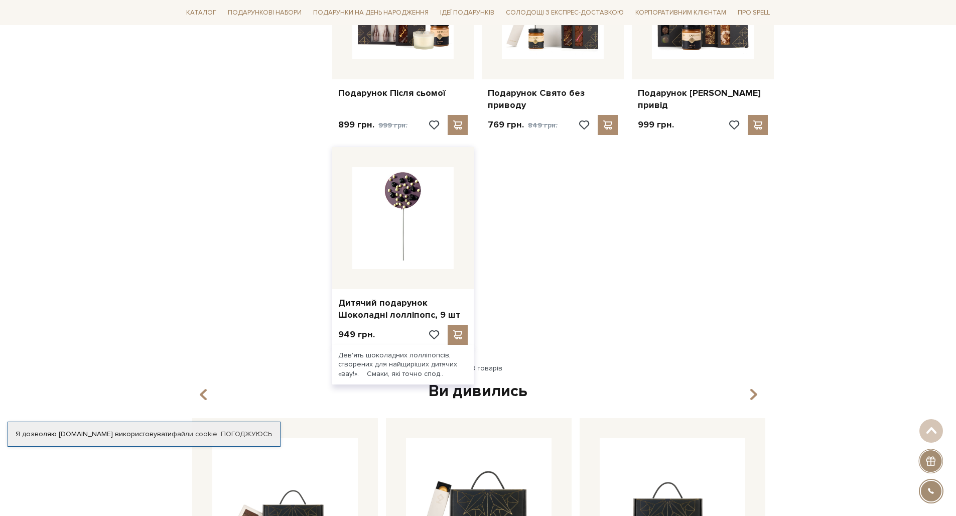
click at [441, 269] on img at bounding box center [403, 218] width 102 height 102
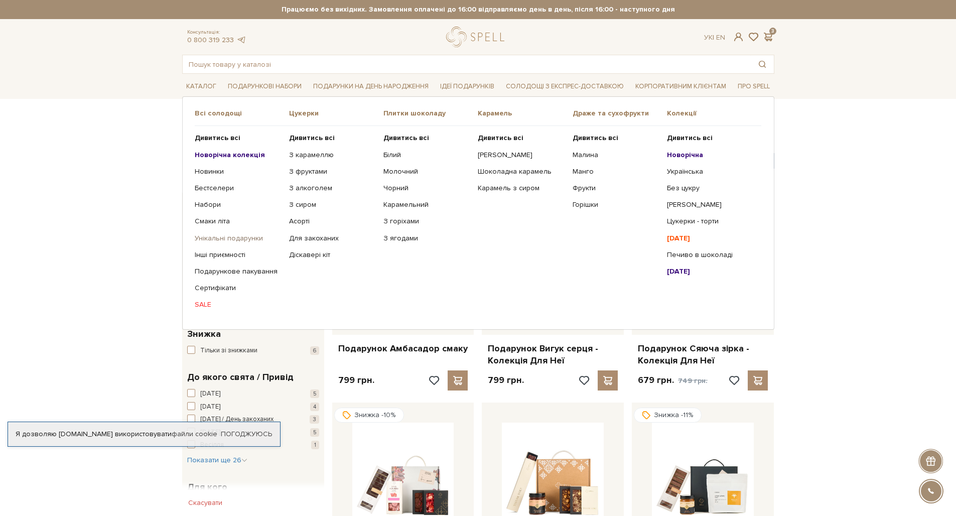
click at [258, 237] on link "Унікальні подарунки" at bounding box center [238, 238] width 87 height 9
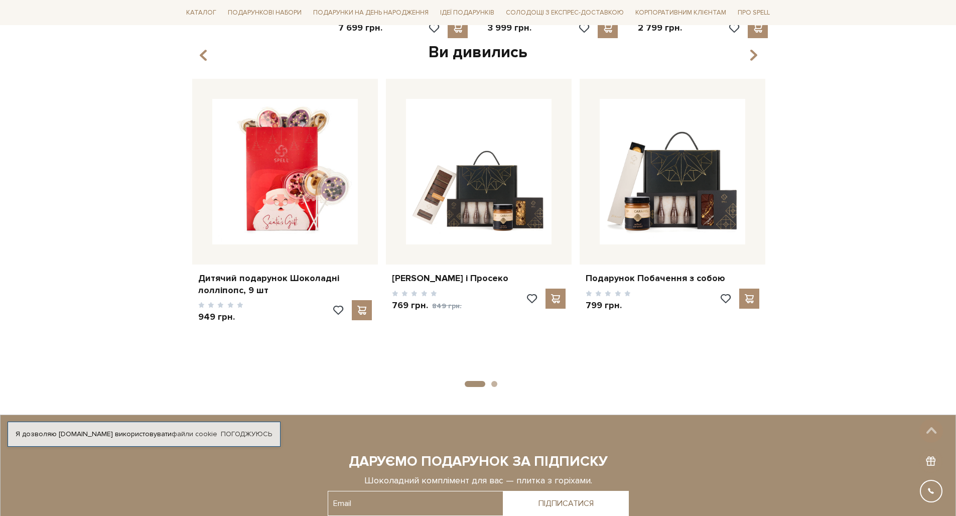
scroll to position [781, 0]
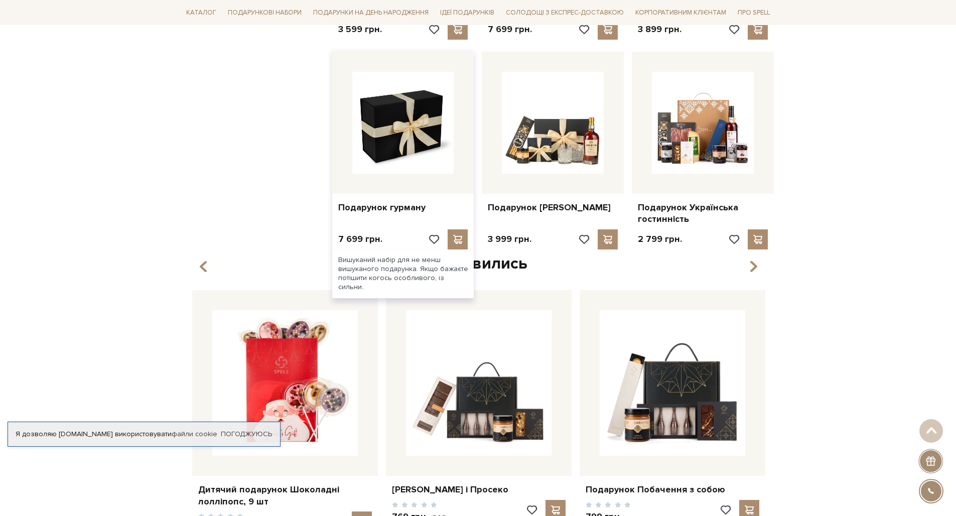
click at [378, 109] on img at bounding box center [403, 123] width 102 height 102
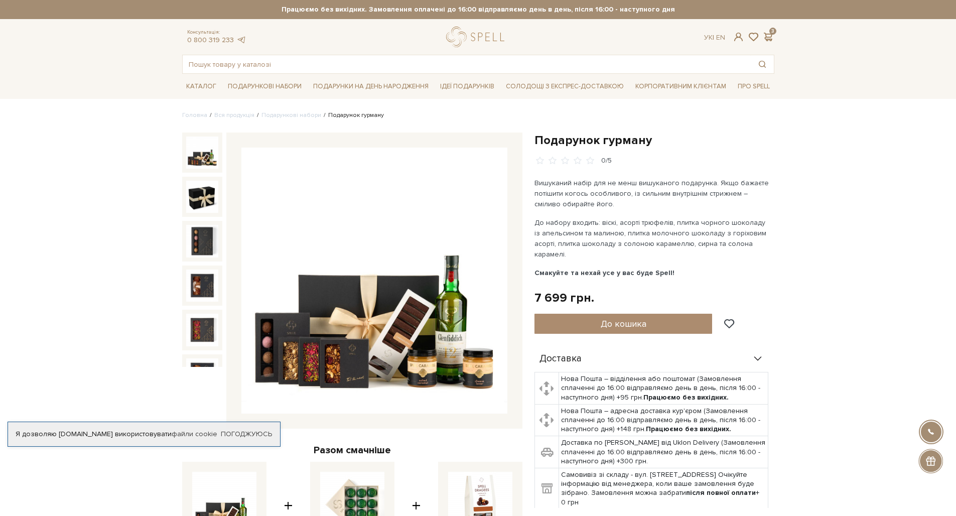
click at [417, 350] on img at bounding box center [374, 280] width 266 height 266
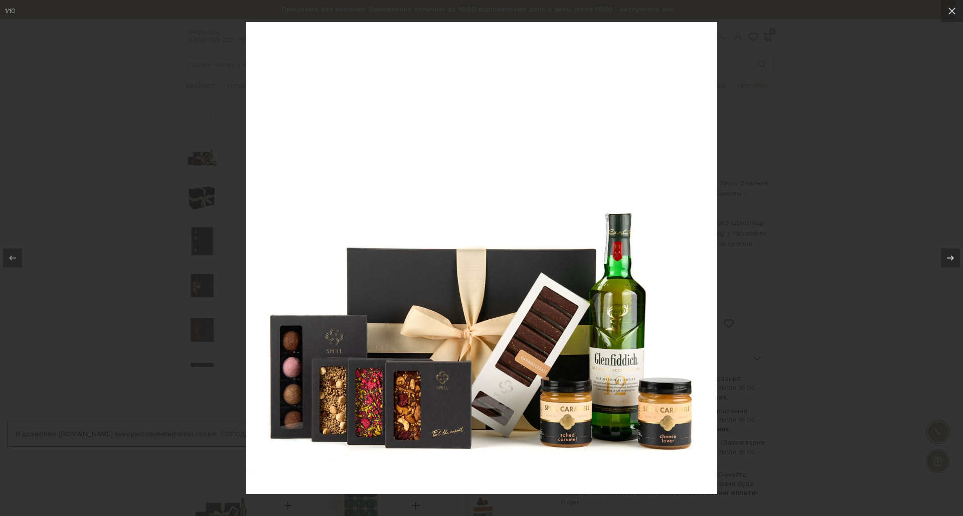
click at [856, 191] on div at bounding box center [481, 258] width 963 height 516
